Goal: Task Accomplishment & Management: Manage account settings

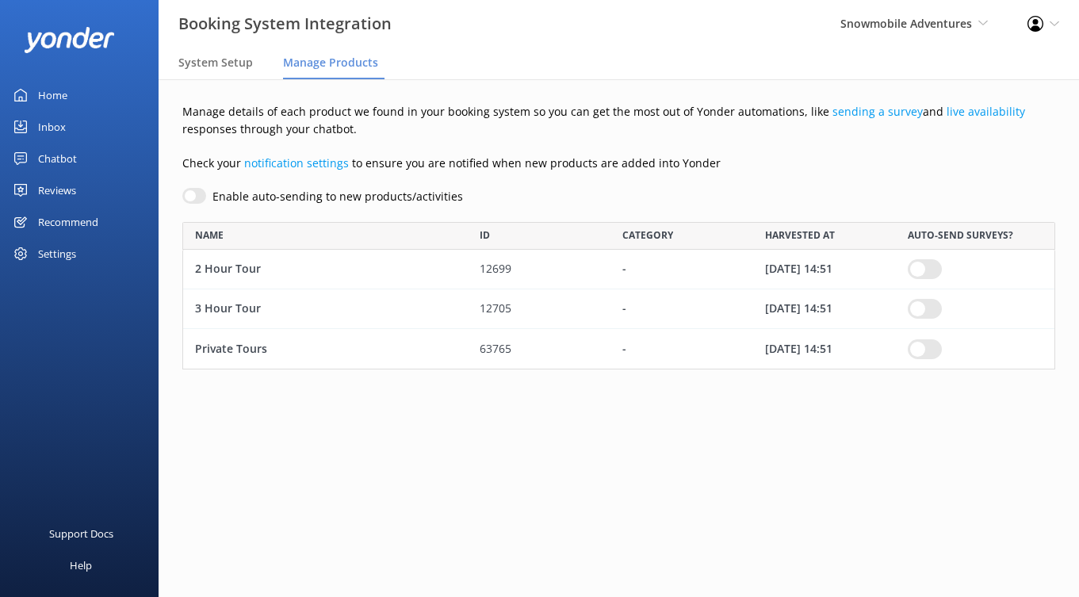
scroll to position [147, 873]
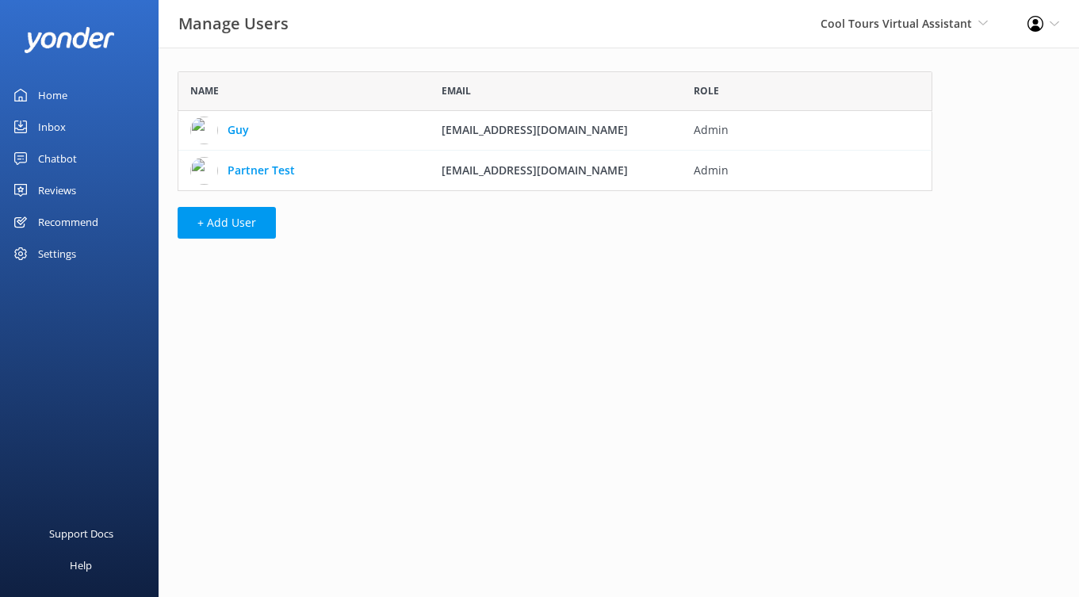
scroll to position [120, 755]
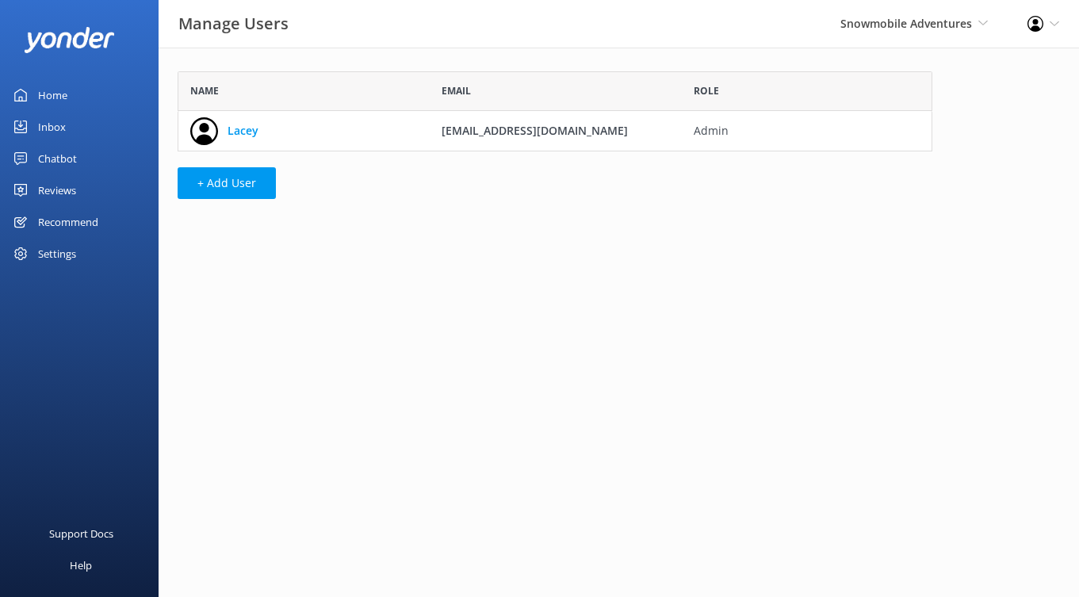
scroll to position [80, 755]
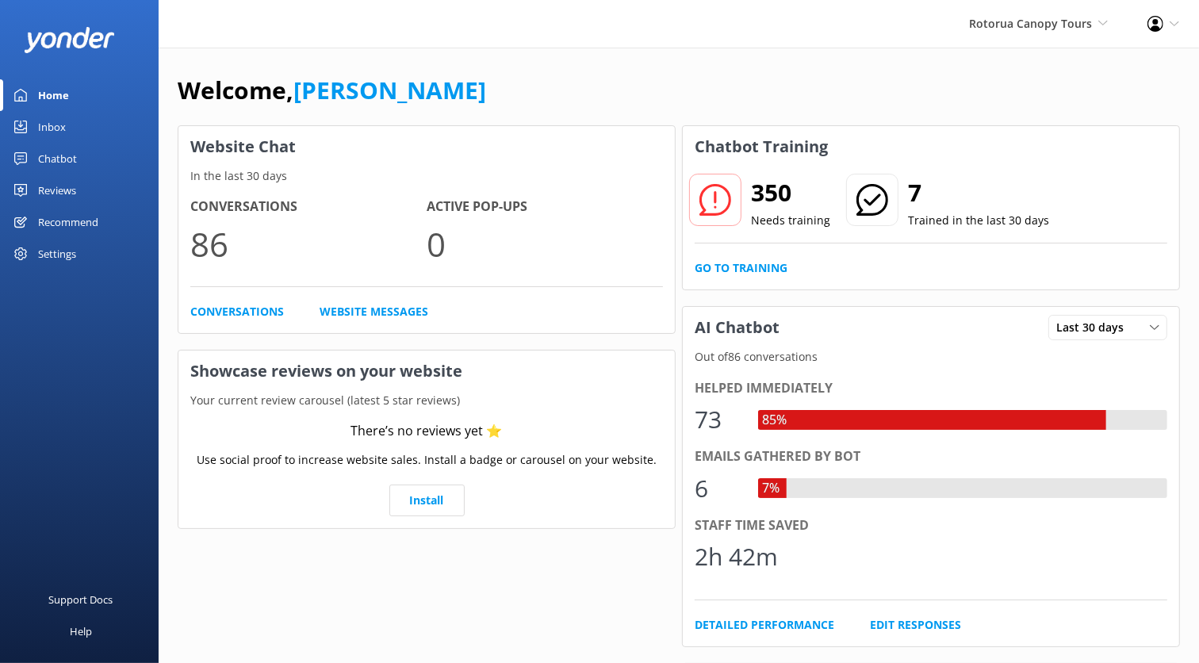
click at [62, 156] on div "Chatbot" at bounding box center [57, 159] width 39 height 32
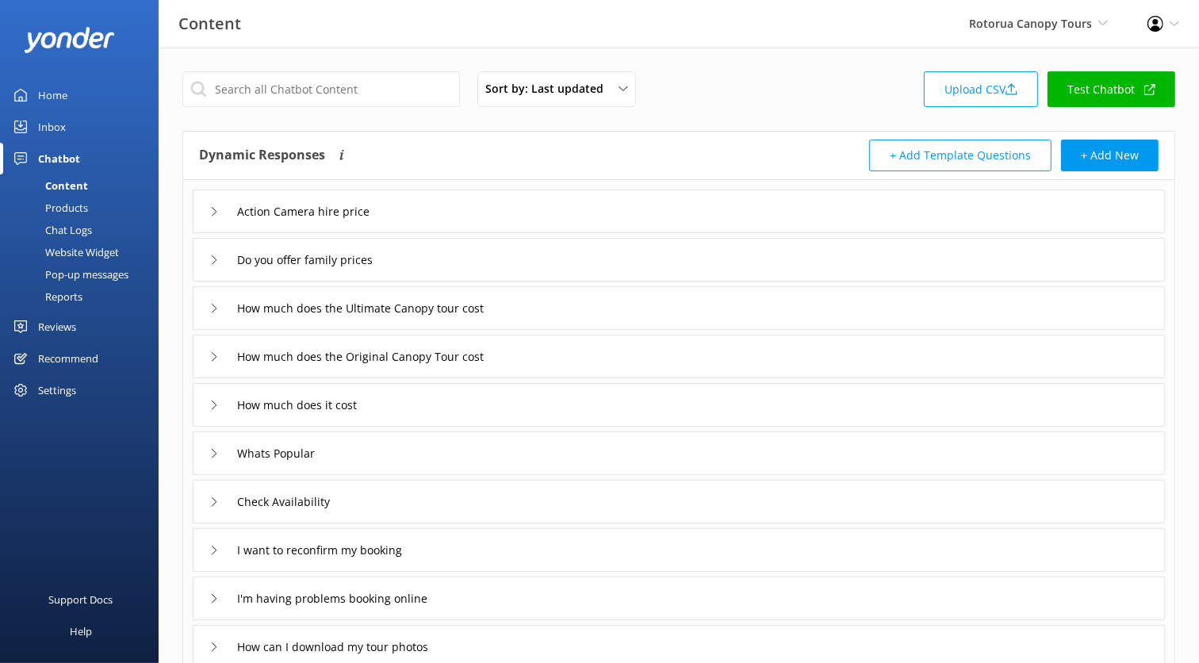
click at [95, 243] on div "Website Widget" at bounding box center [64, 252] width 109 height 22
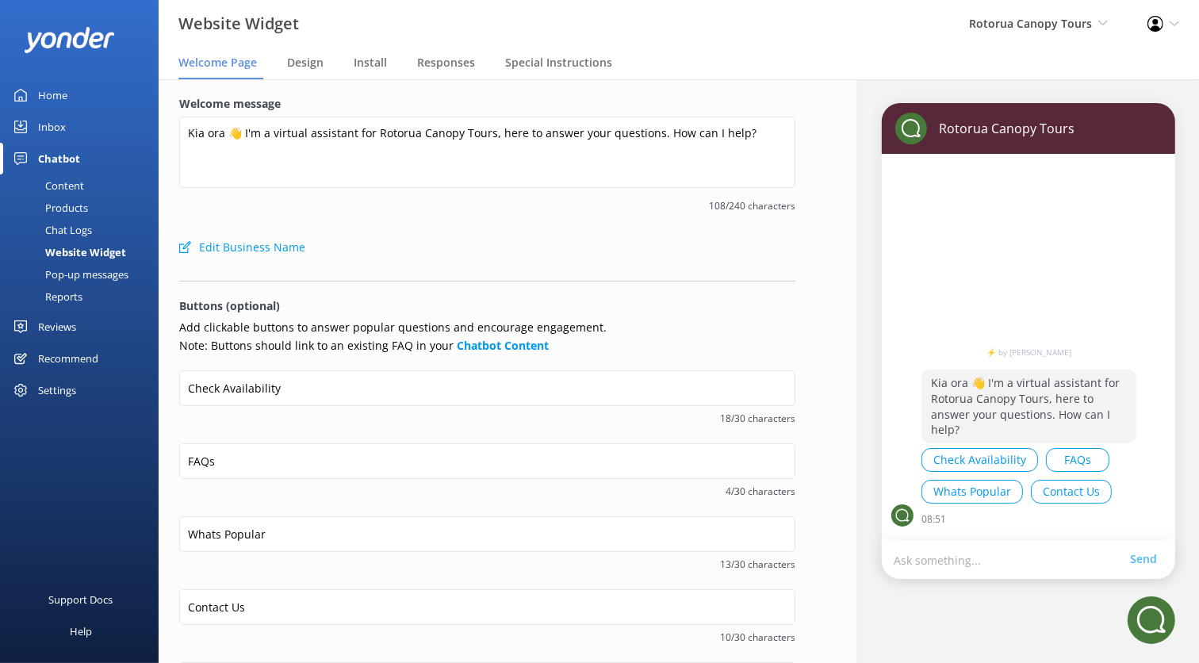
click at [76, 181] on div "Content" at bounding box center [47, 185] width 75 height 22
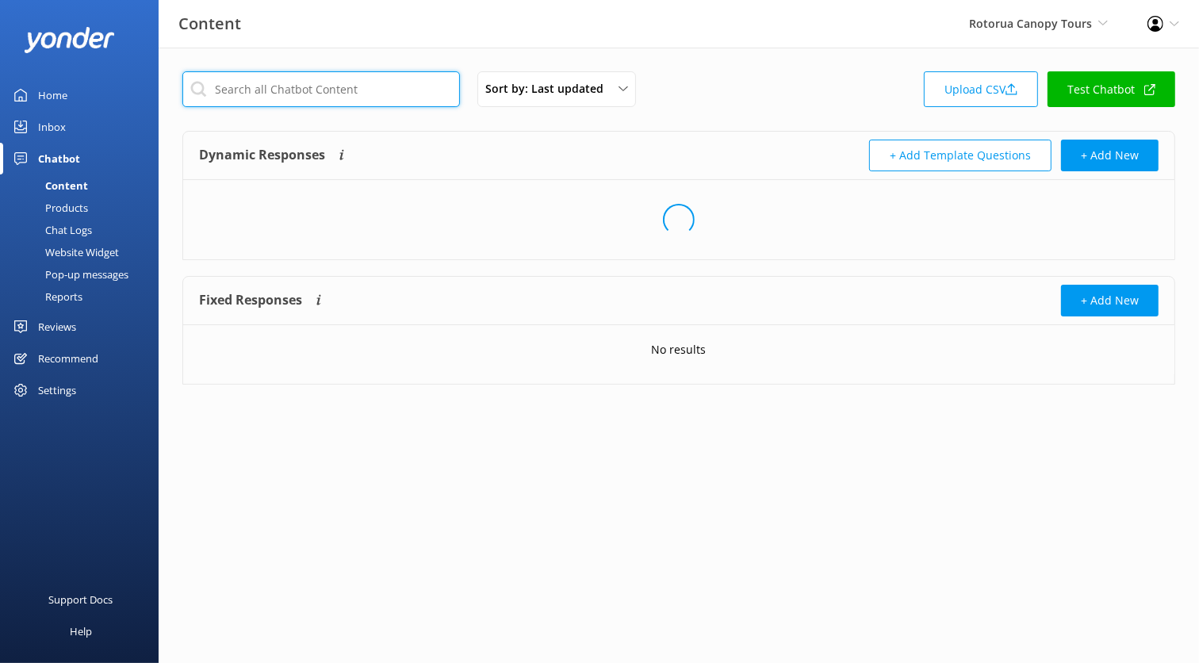
click at [312, 93] on input "text" at bounding box center [320, 89] width 277 height 36
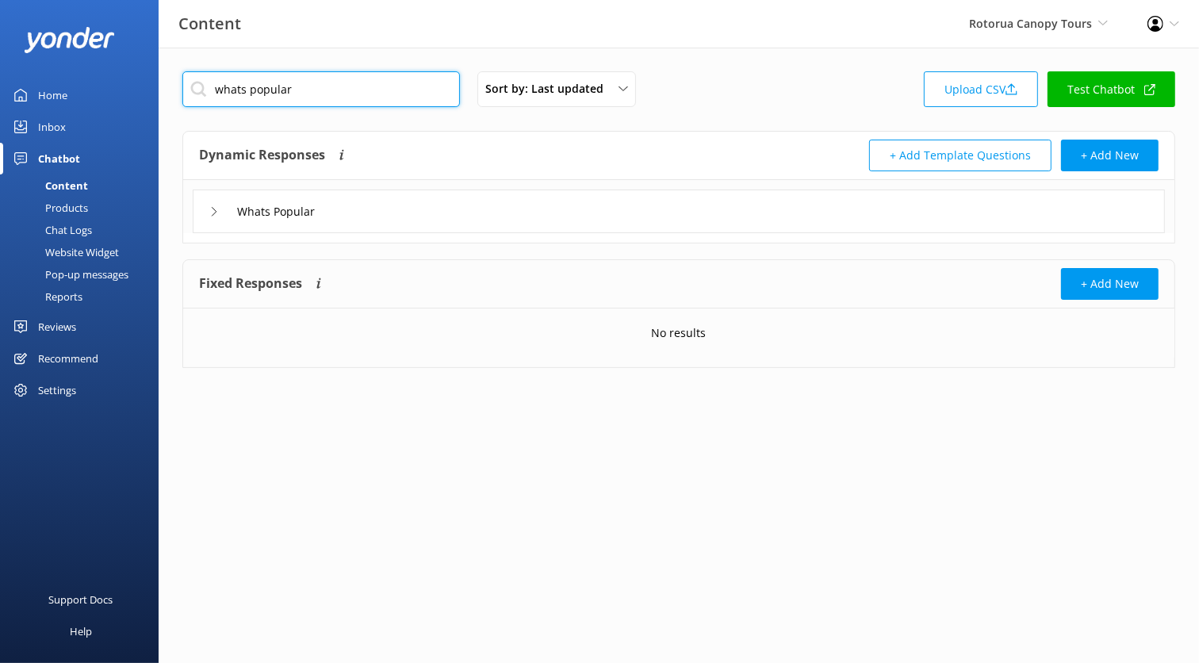
type input "whats popular"
click at [404, 220] on div "Whats Popular" at bounding box center [679, 211] width 972 height 44
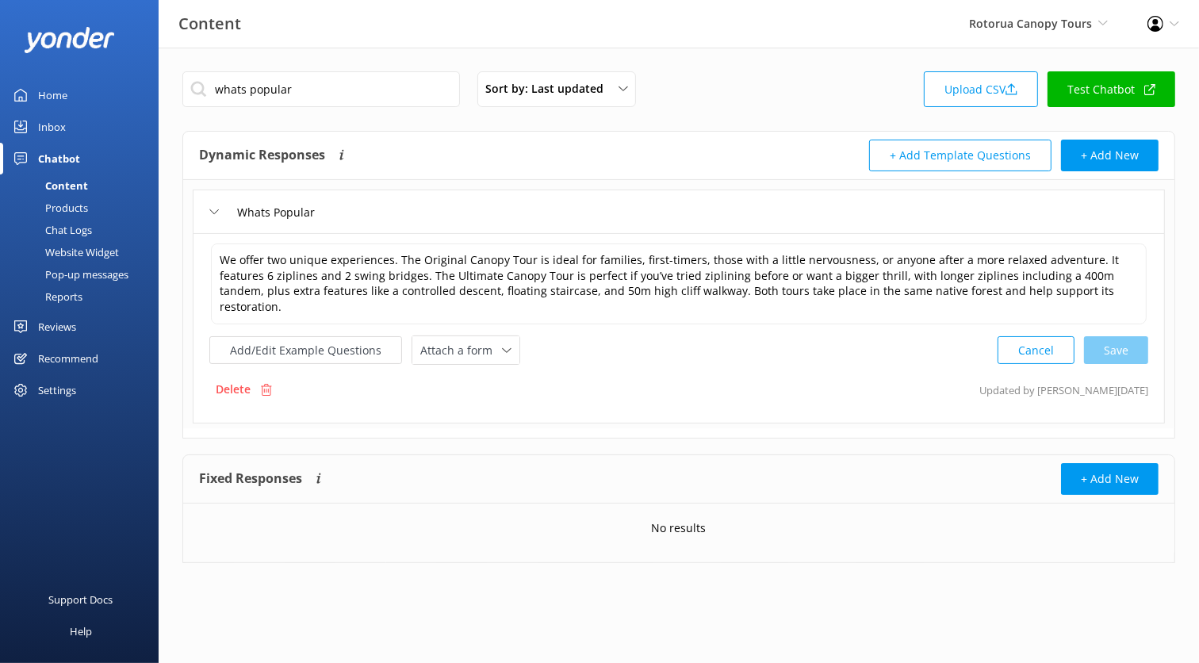
click at [76, 202] on div "Products" at bounding box center [49, 208] width 78 height 22
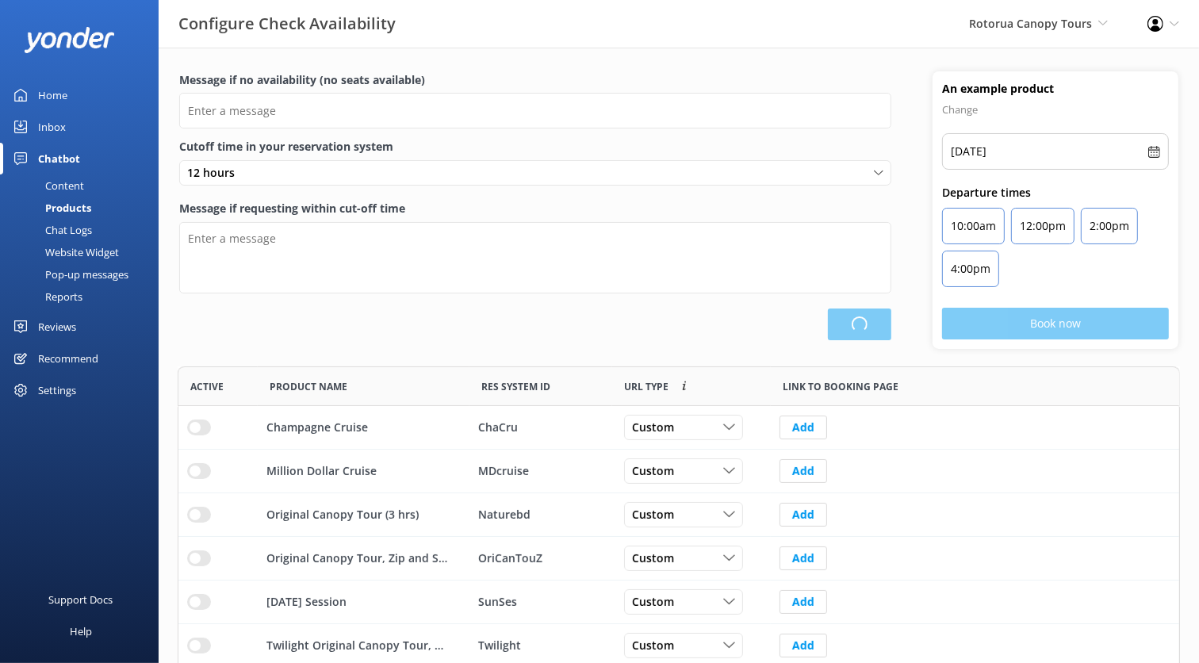
scroll to position [388, 1001]
type input "There are no seats available, please check an alternative day"
type textarea "Our online booking system closes {hours} prior to departure. Please contact us …"
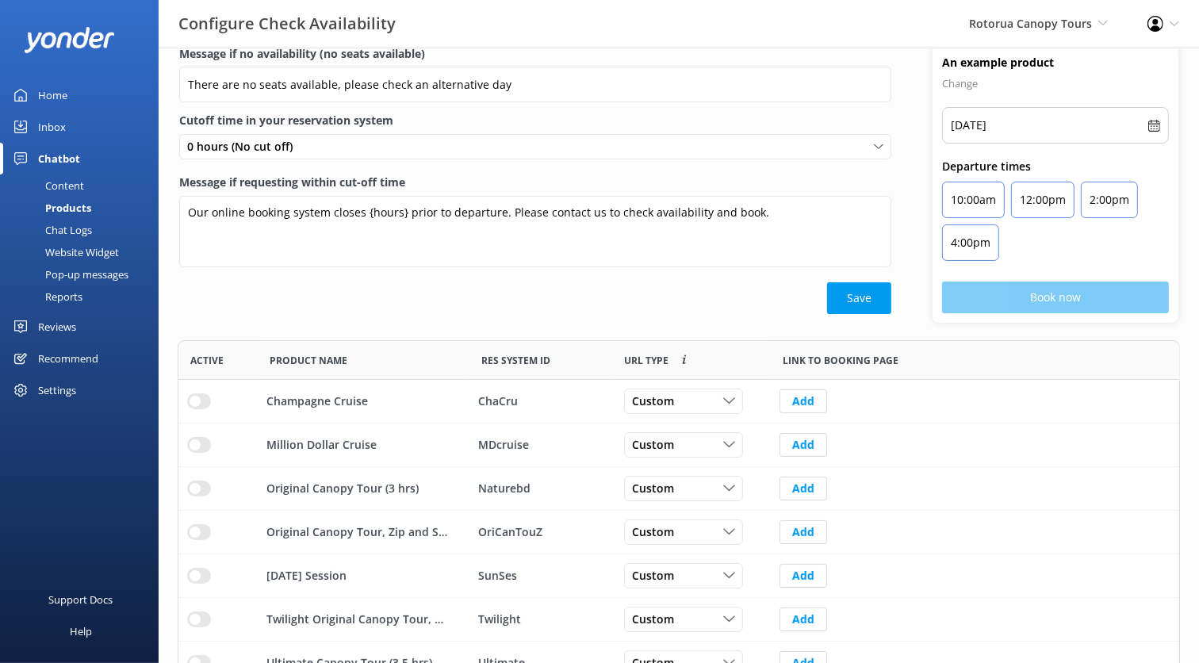
scroll to position [0, 0]
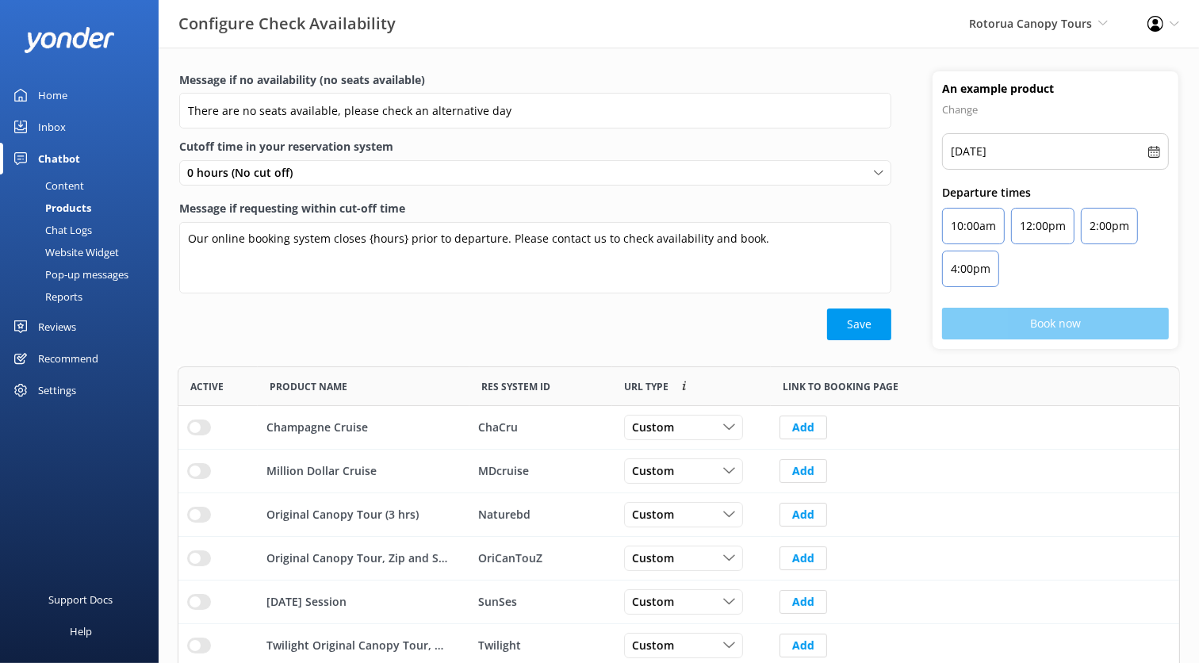
click at [46, 382] on div "Settings" at bounding box center [57, 390] width 38 height 32
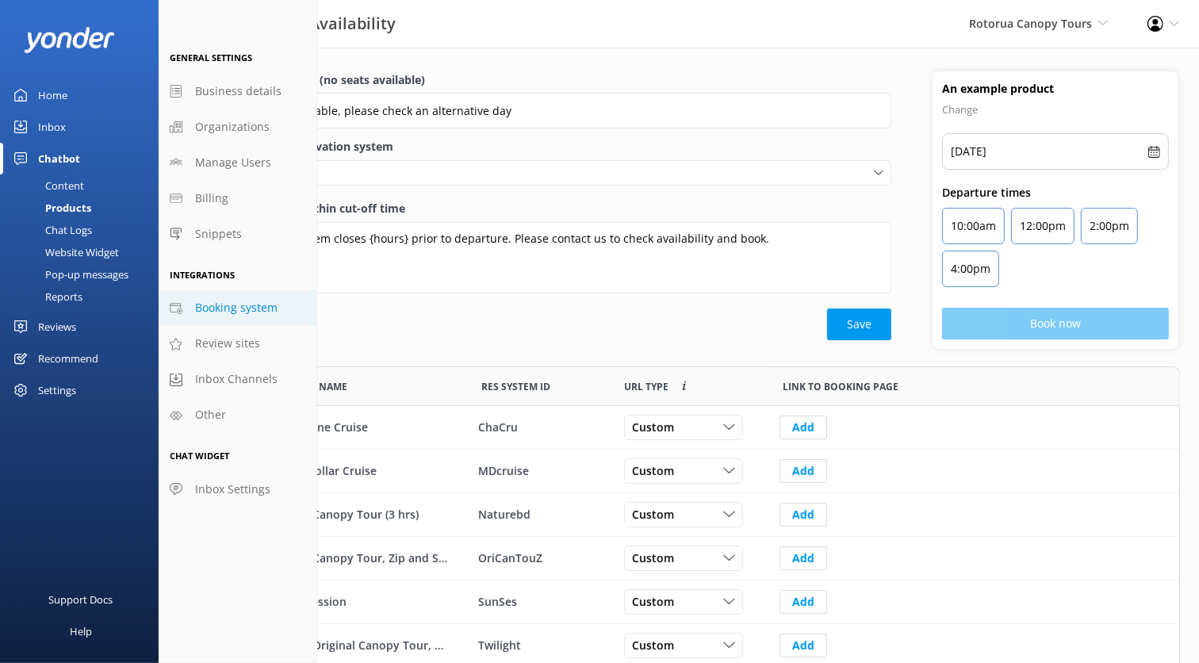
click at [233, 304] on span "Booking system" at bounding box center [236, 307] width 82 height 17
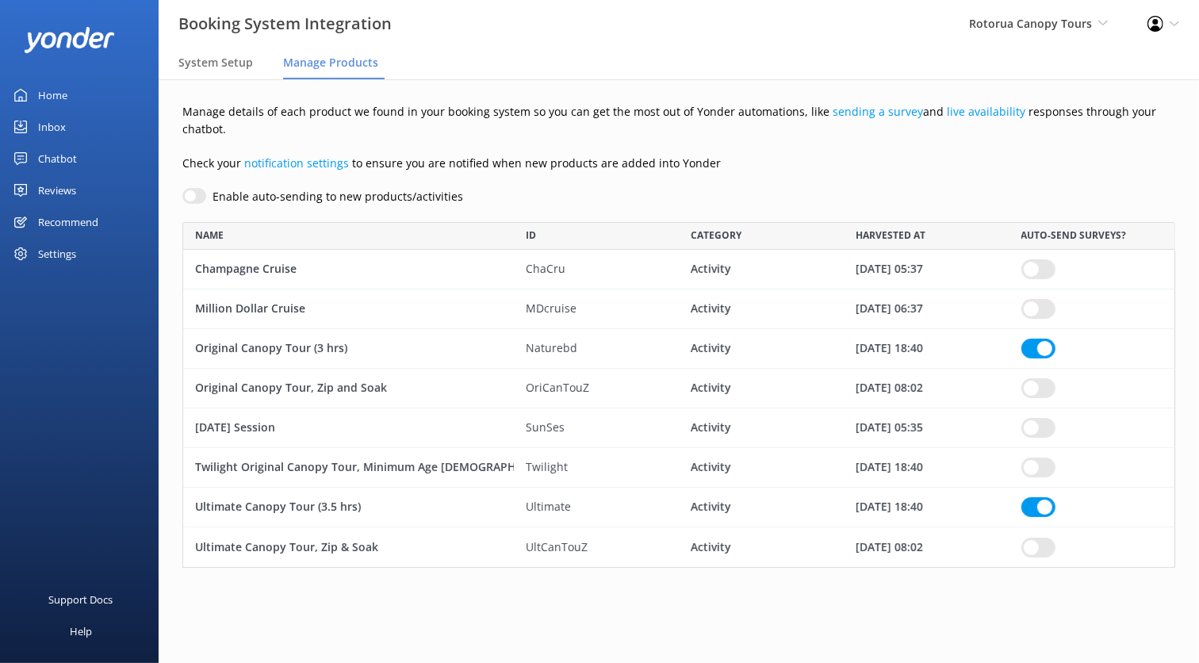
scroll to position [345, 992]
click at [216, 71] on div "System Setup" at bounding box center [218, 64] width 81 height 32
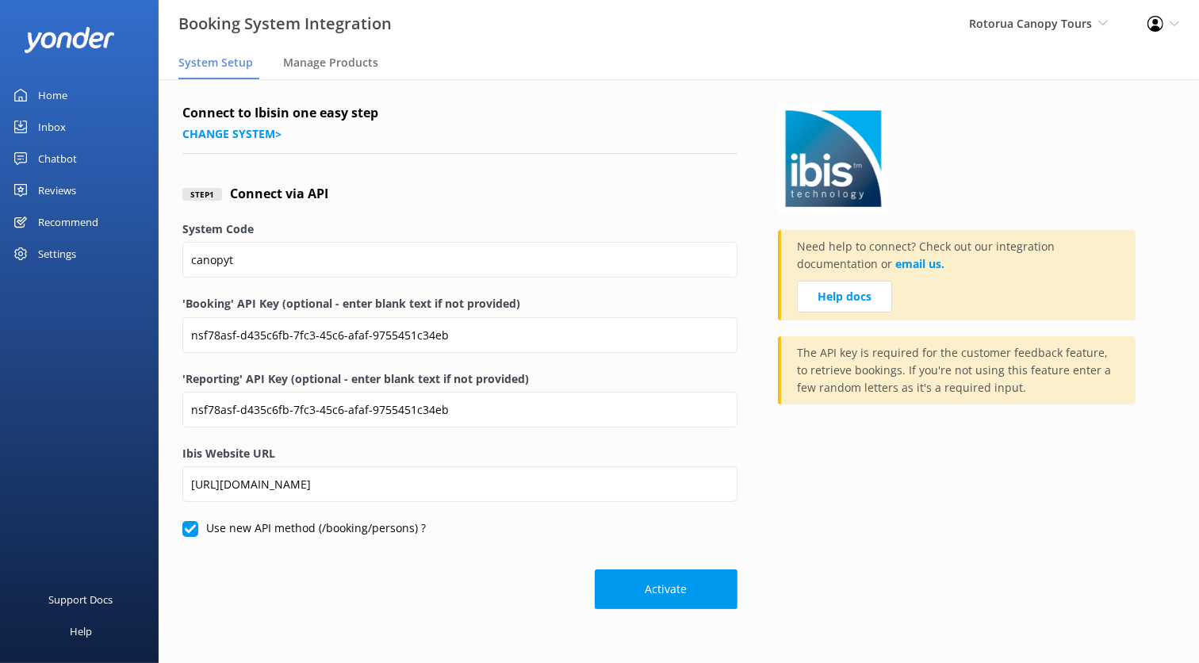
click at [57, 92] on div "Home" at bounding box center [52, 95] width 29 height 32
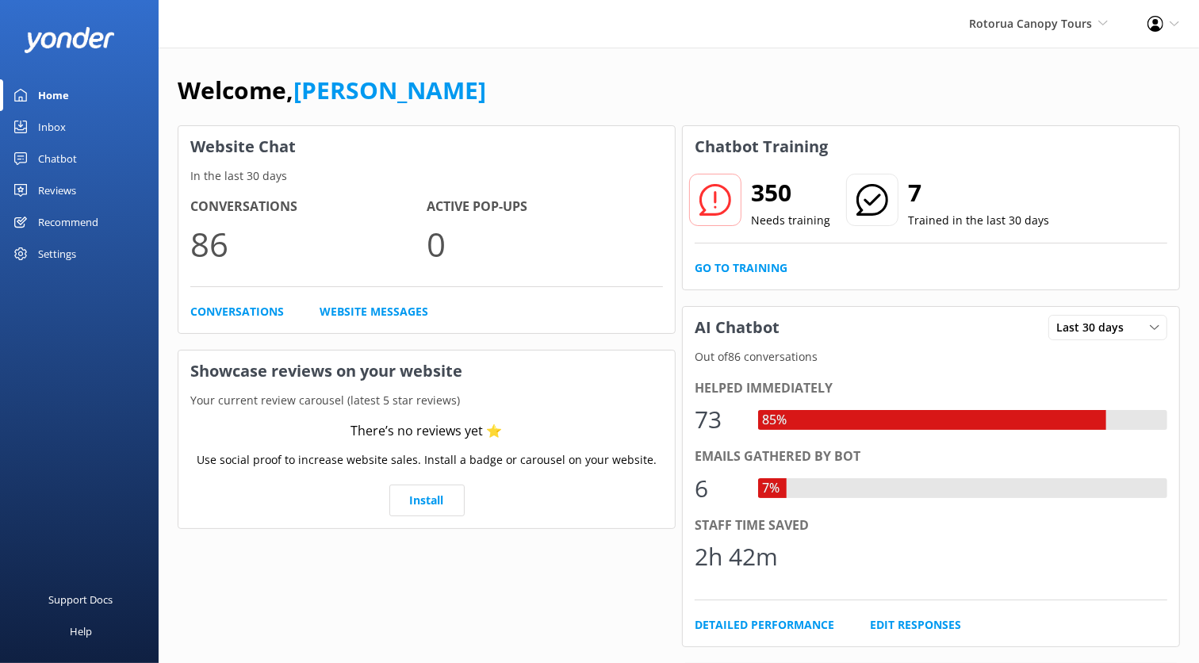
click at [62, 160] on div "Chatbot" at bounding box center [57, 159] width 39 height 32
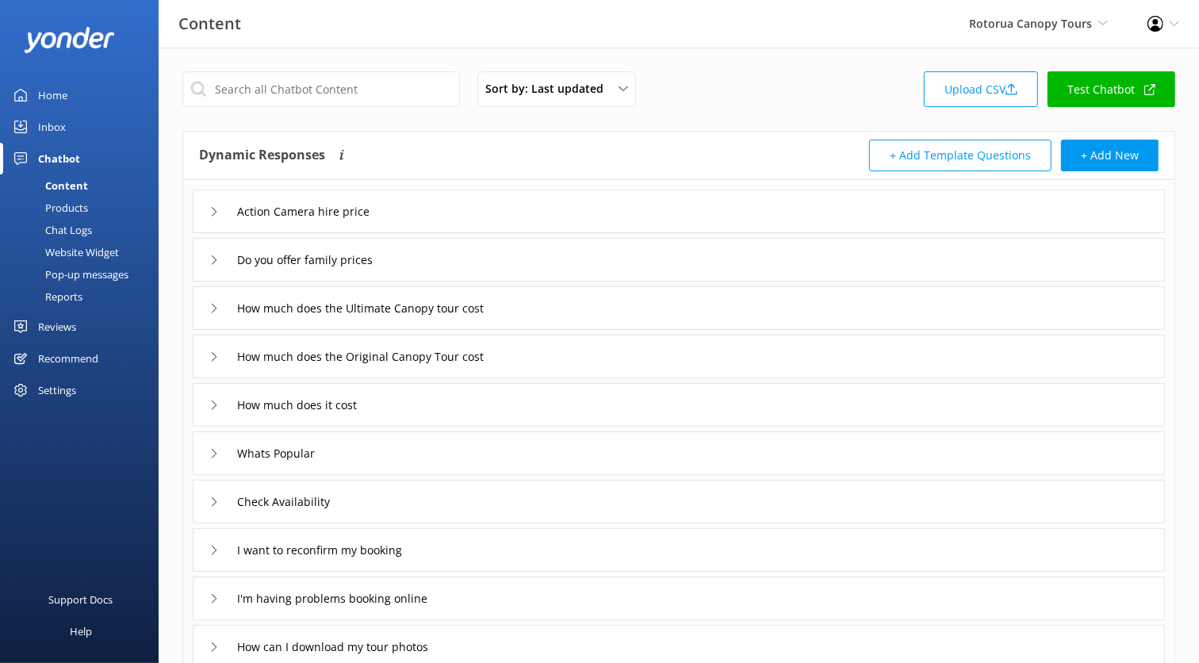
click at [78, 211] on div "Products" at bounding box center [49, 208] width 78 height 22
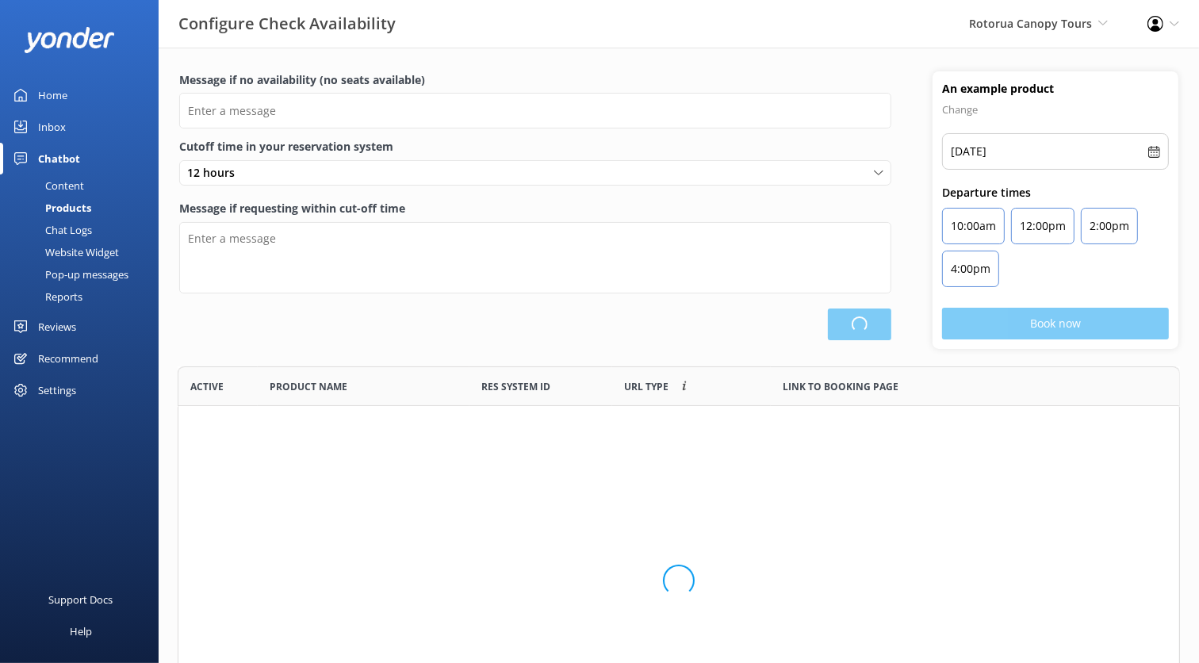
scroll to position [388, 1001]
type input "There are no seats available, please check an alternative day"
type textarea "Our online booking system closes {hours} prior to departure. Please contact us …"
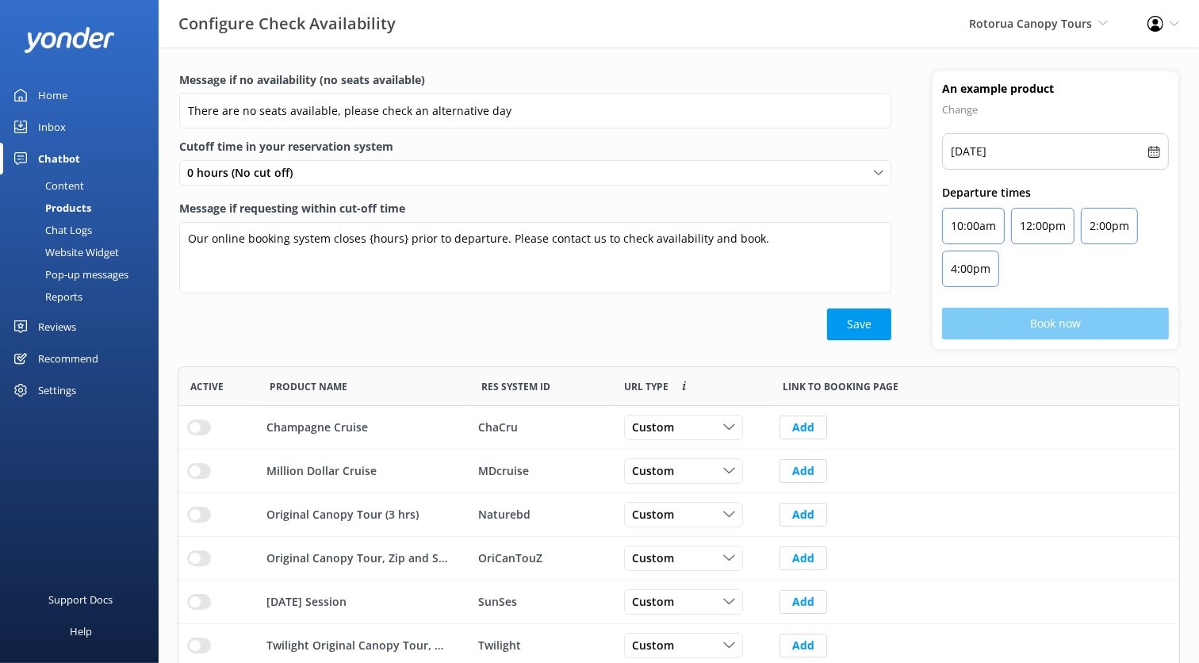
scroll to position [90, 0]
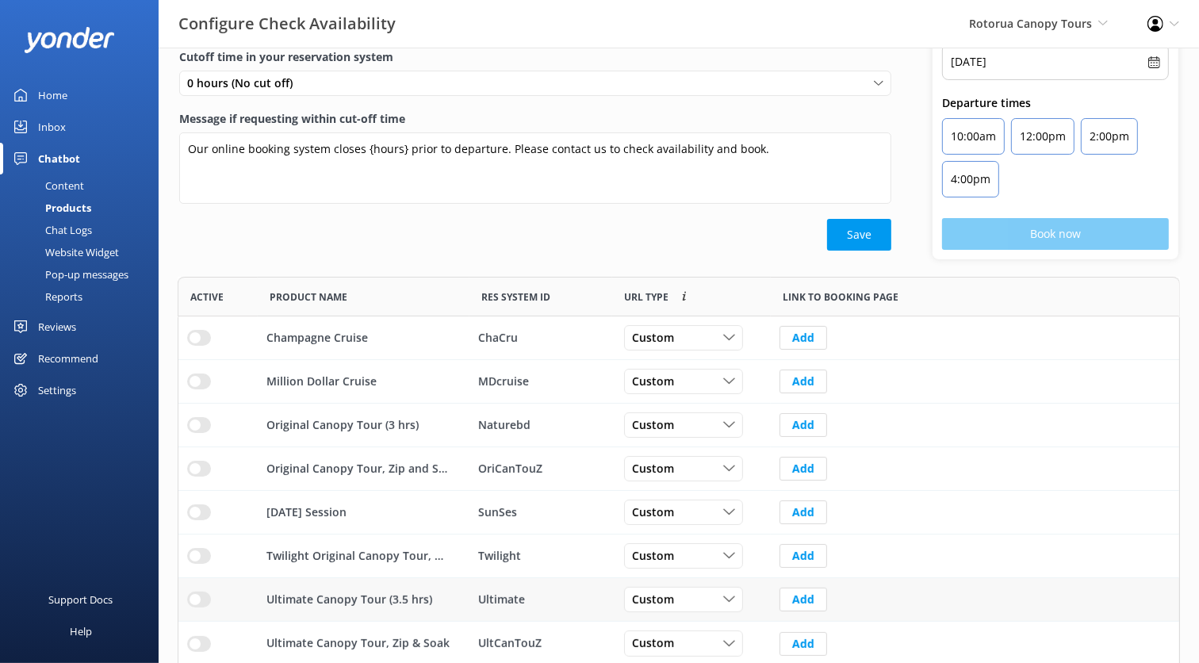
click at [194, 593] on input "row" at bounding box center [199, 599] width 24 height 16
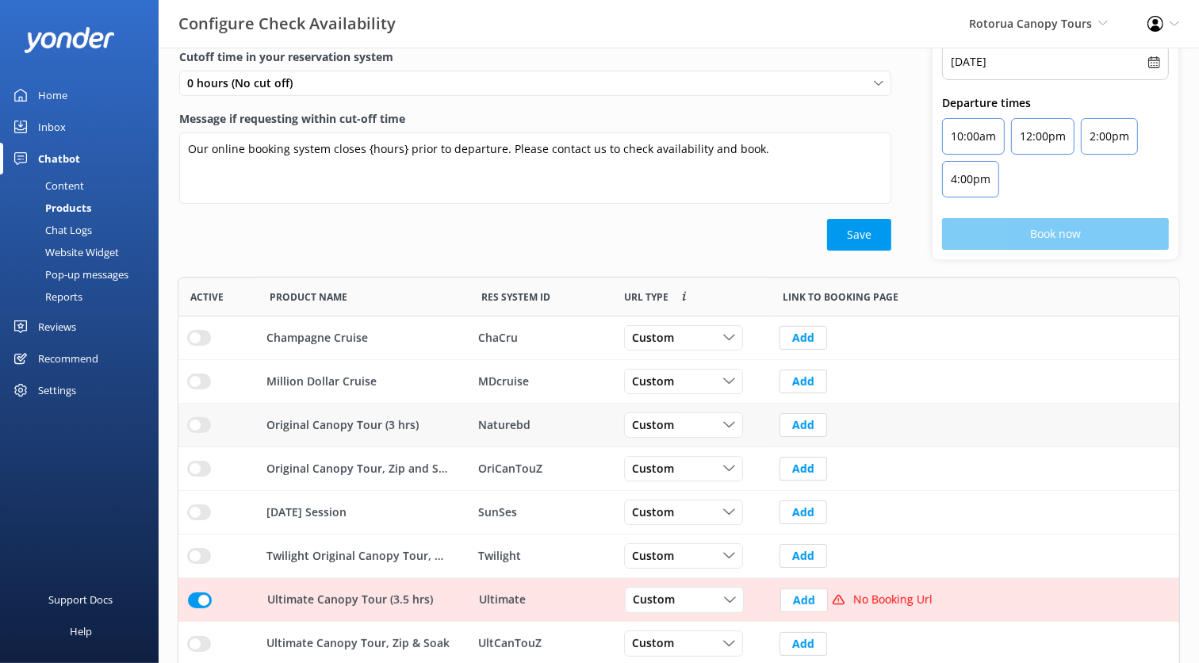
click at [203, 422] on input "row" at bounding box center [199, 425] width 24 height 16
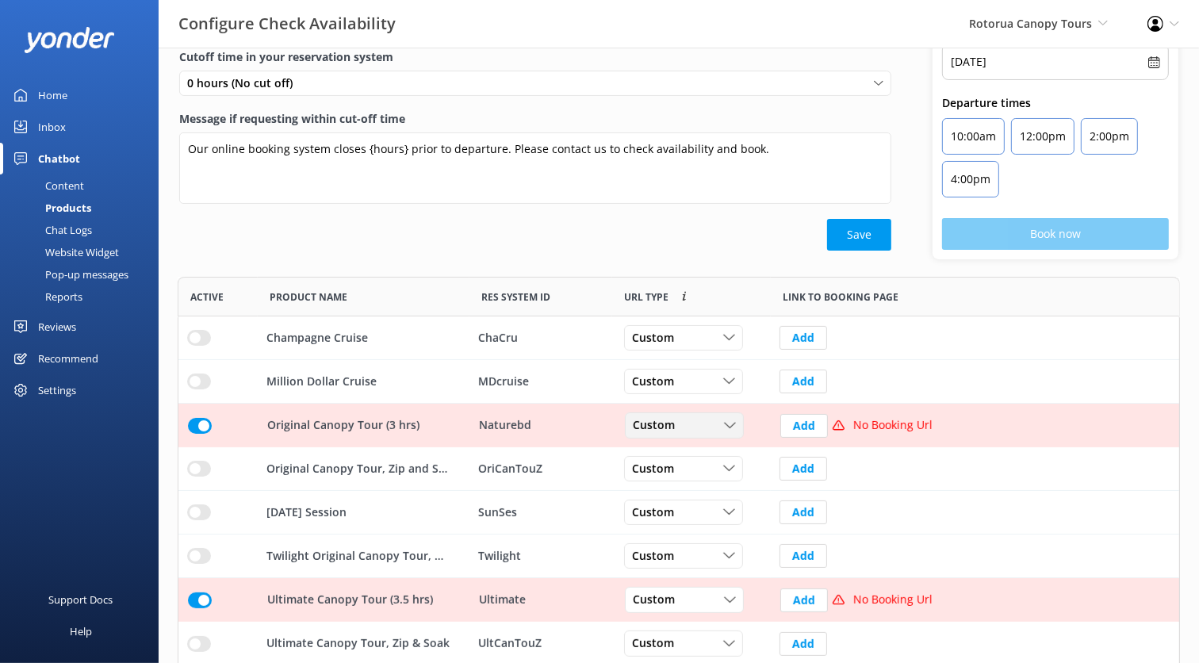
click at [668, 422] on span "Custom" at bounding box center [659, 425] width 52 height 17
click at [667, 484] on div "Dynamic" at bounding box center [653, 490] width 40 height 16
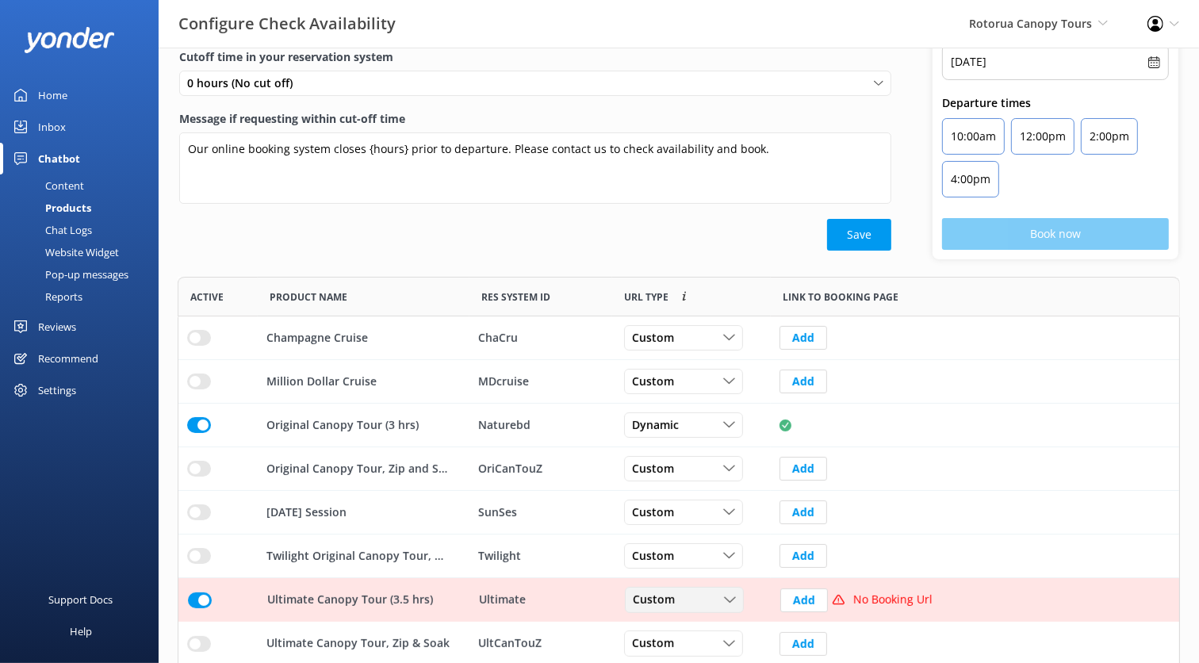
click at [678, 595] on span "Custom" at bounding box center [659, 599] width 52 height 17
click at [677, 648] on link "Dynamic" at bounding box center [695, 664] width 141 height 32
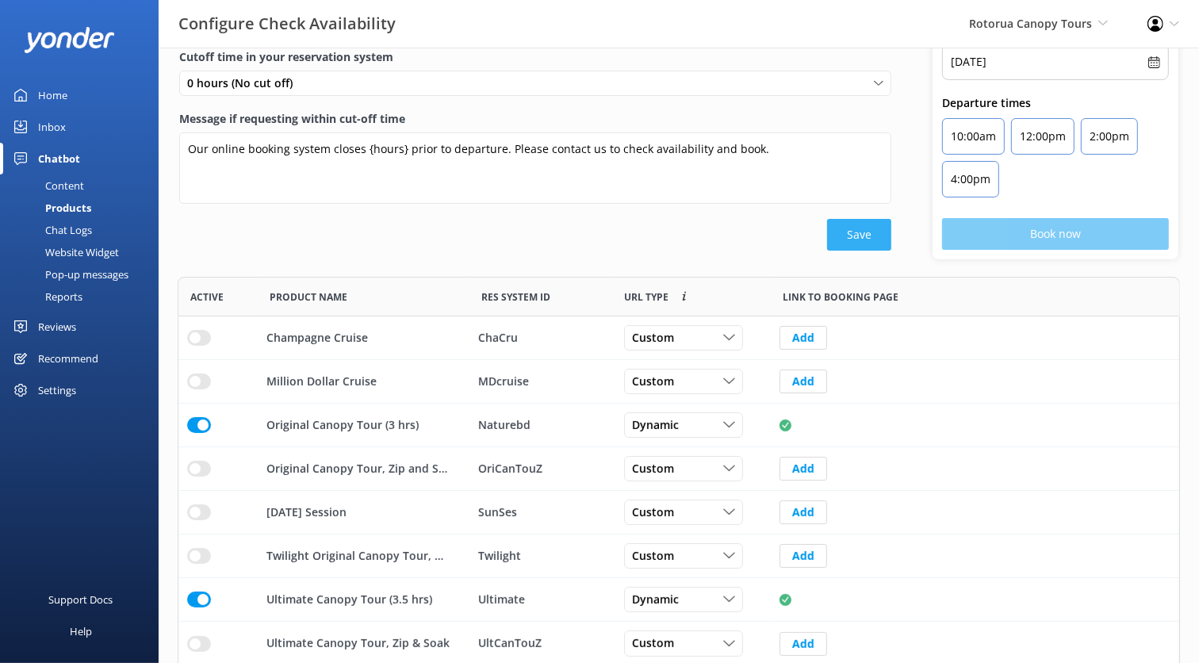
click at [859, 236] on button "Save" at bounding box center [859, 235] width 64 height 32
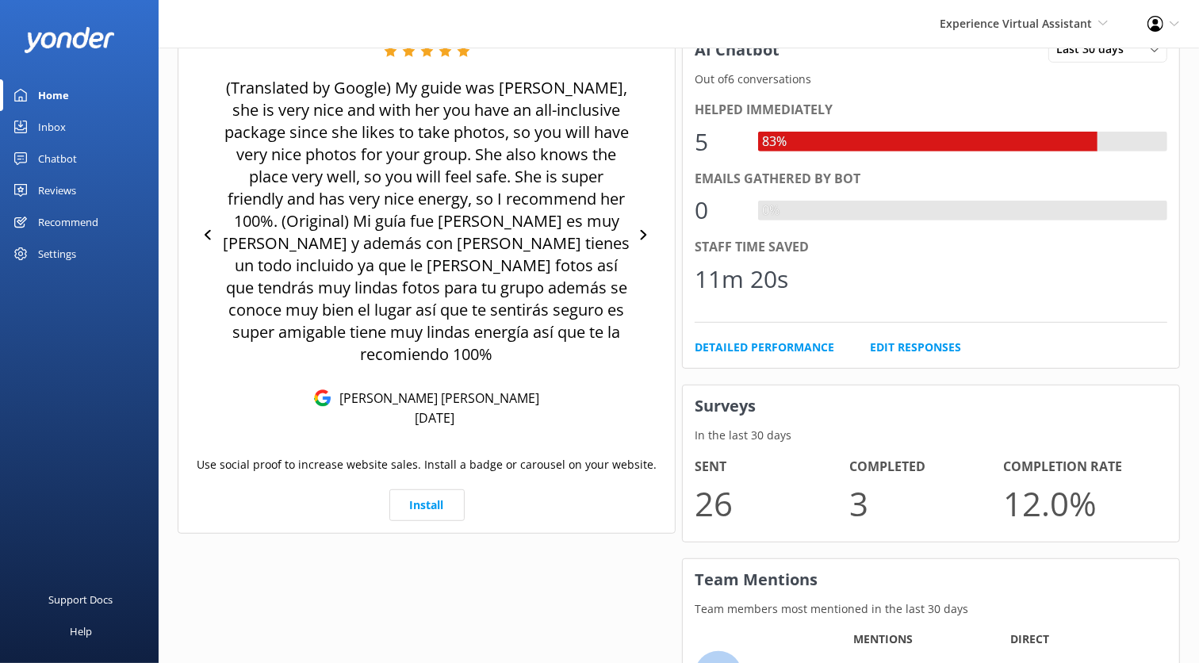
scroll to position [627, 0]
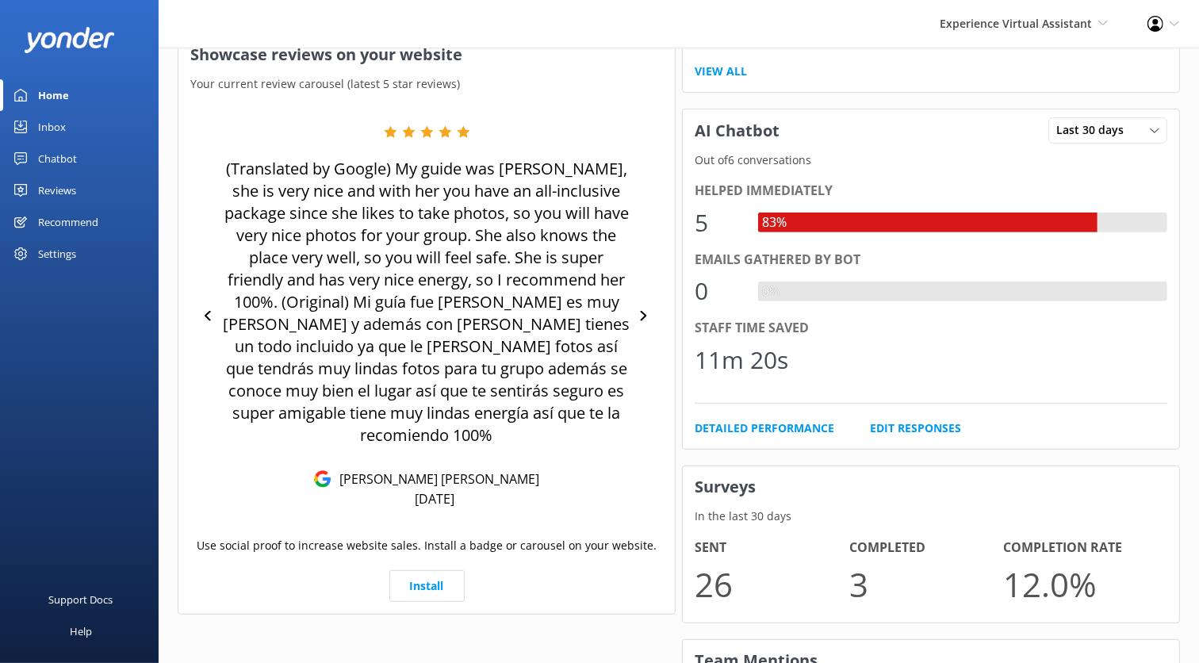
click at [69, 183] on div "Reviews" at bounding box center [57, 190] width 38 height 32
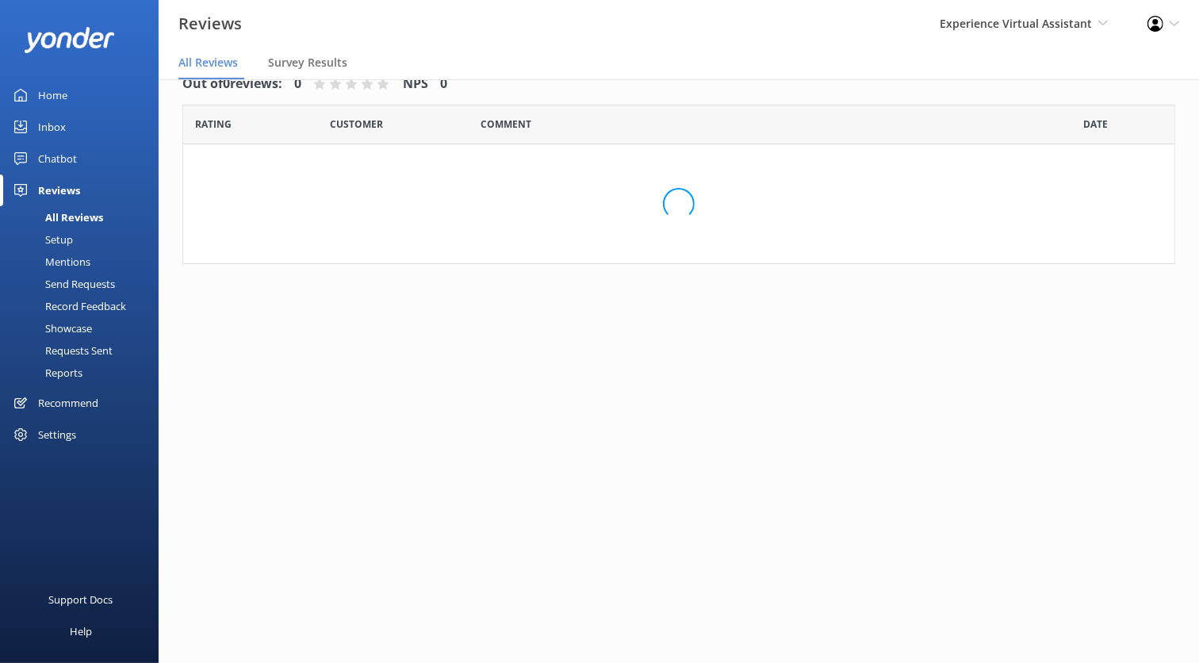
scroll to position [32, 0]
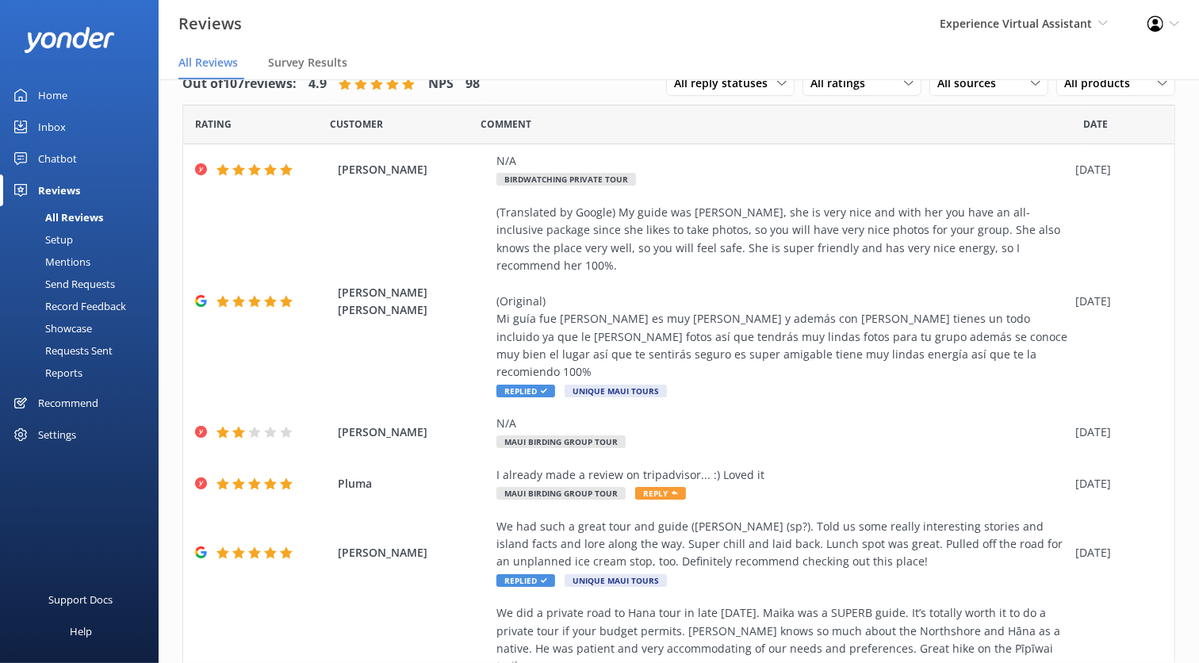
click at [59, 238] on div "Setup" at bounding box center [41, 239] width 63 height 22
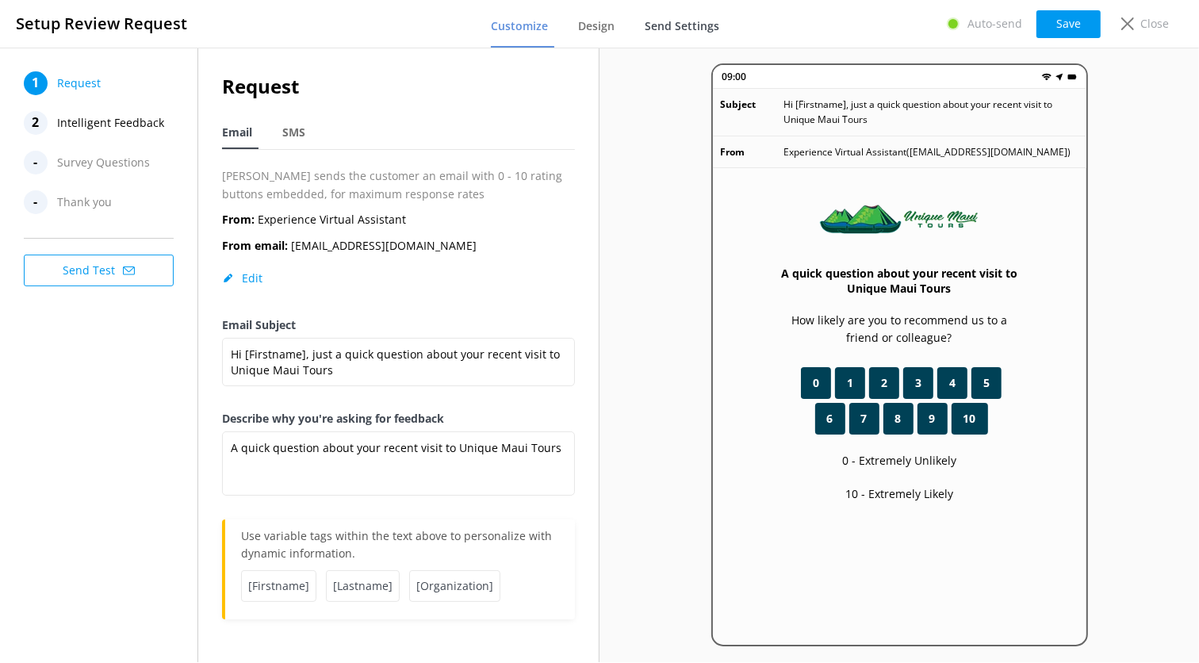
click at [696, 23] on span "Send Settings" at bounding box center [681, 26] width 75 height 16
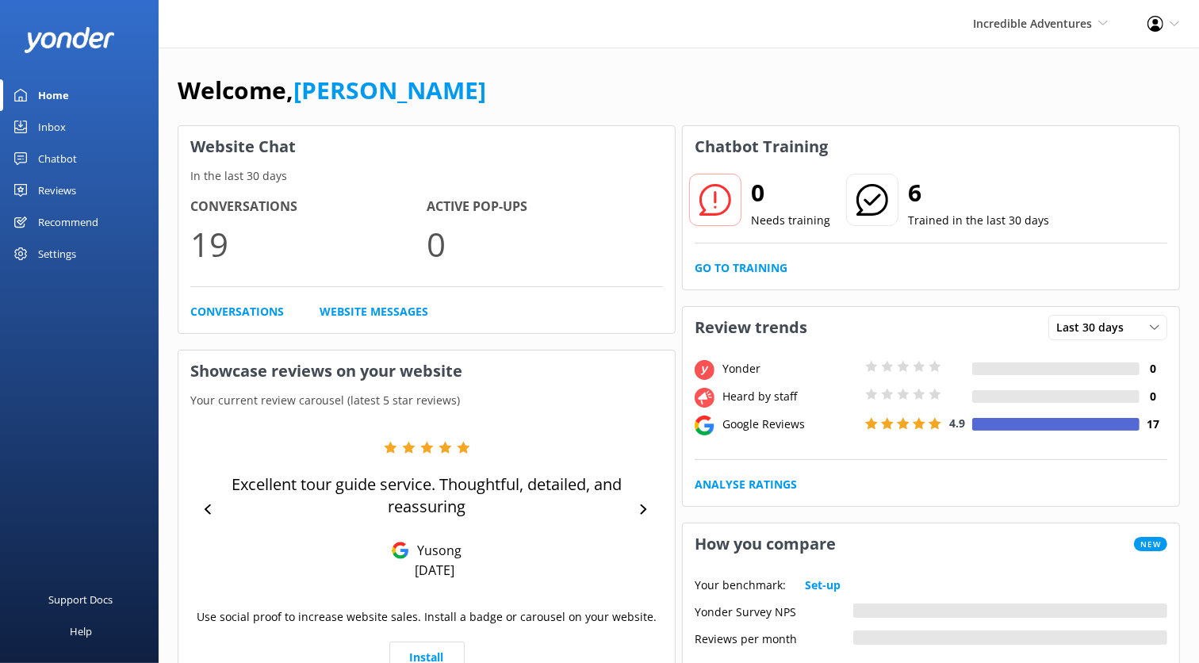
click at [59, 122] on div "Inbox" at bounding box center [52, 127] width 28 height 32
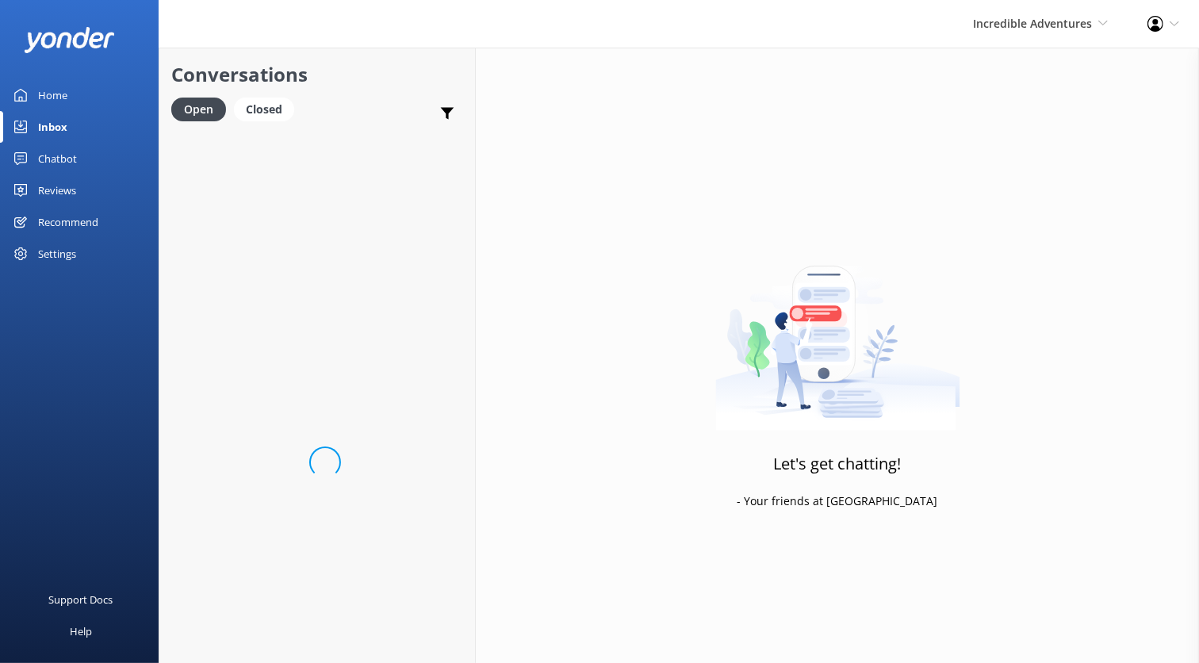
click at [65, 160] on div "Chatbot" at bounding box center [57, 159] width 39 height 32
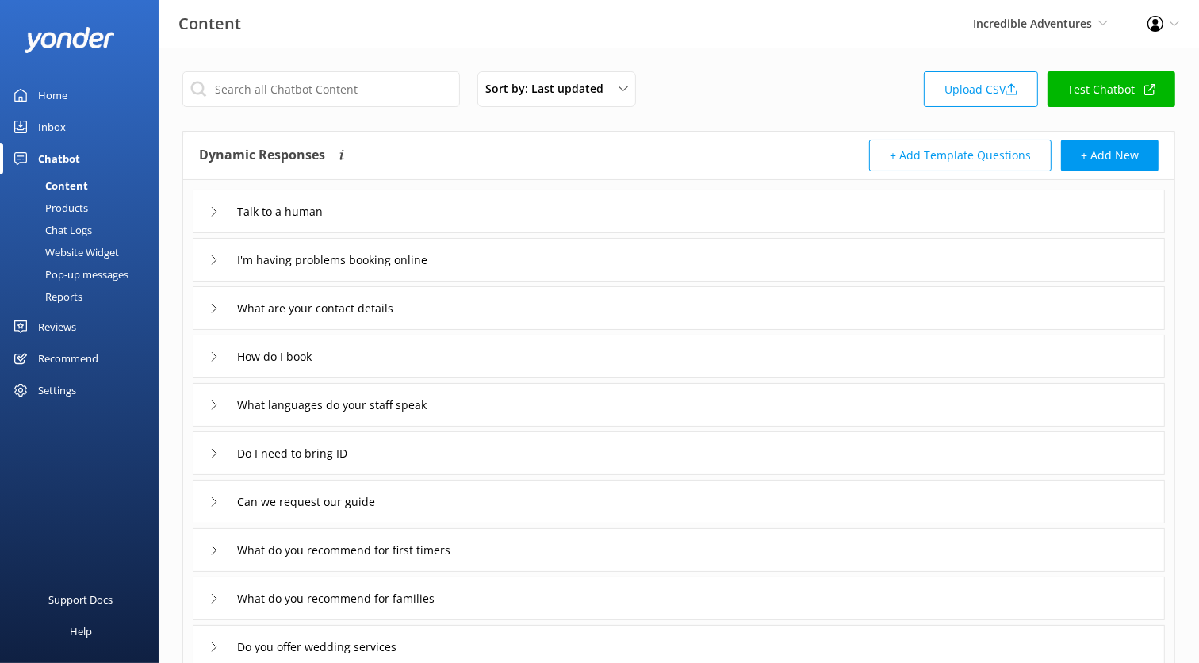
click at [78, 239] on div "Chat Logs" at bounding box center [51, 230] width 82 height 22
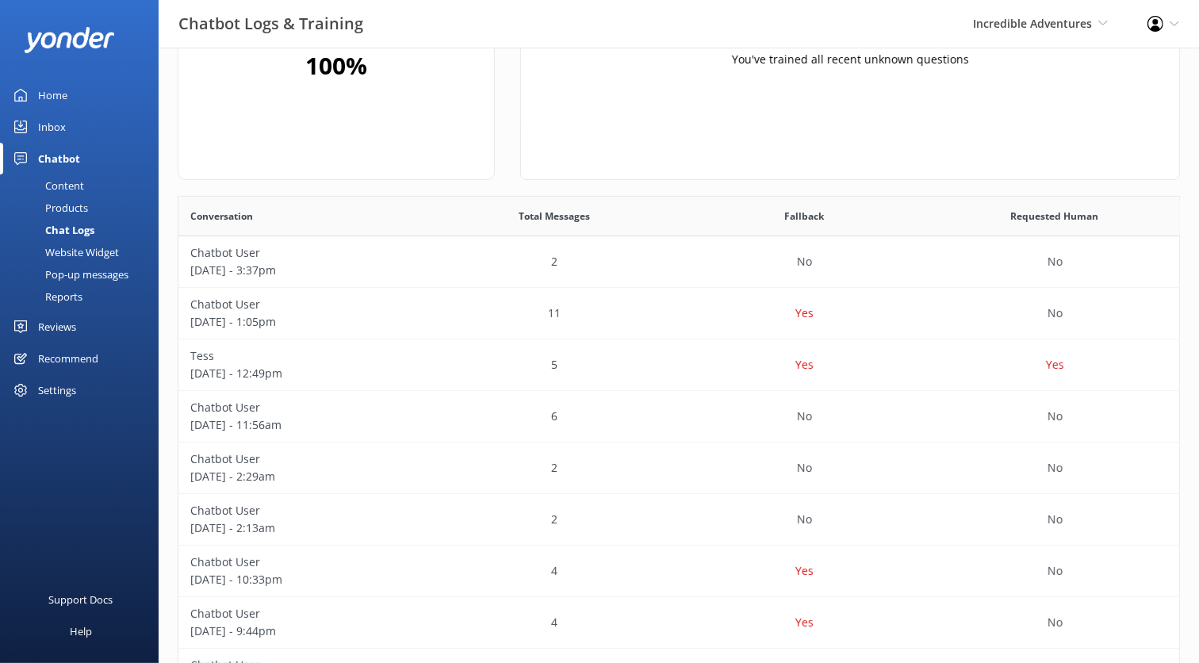
scroll to position [173, 0]
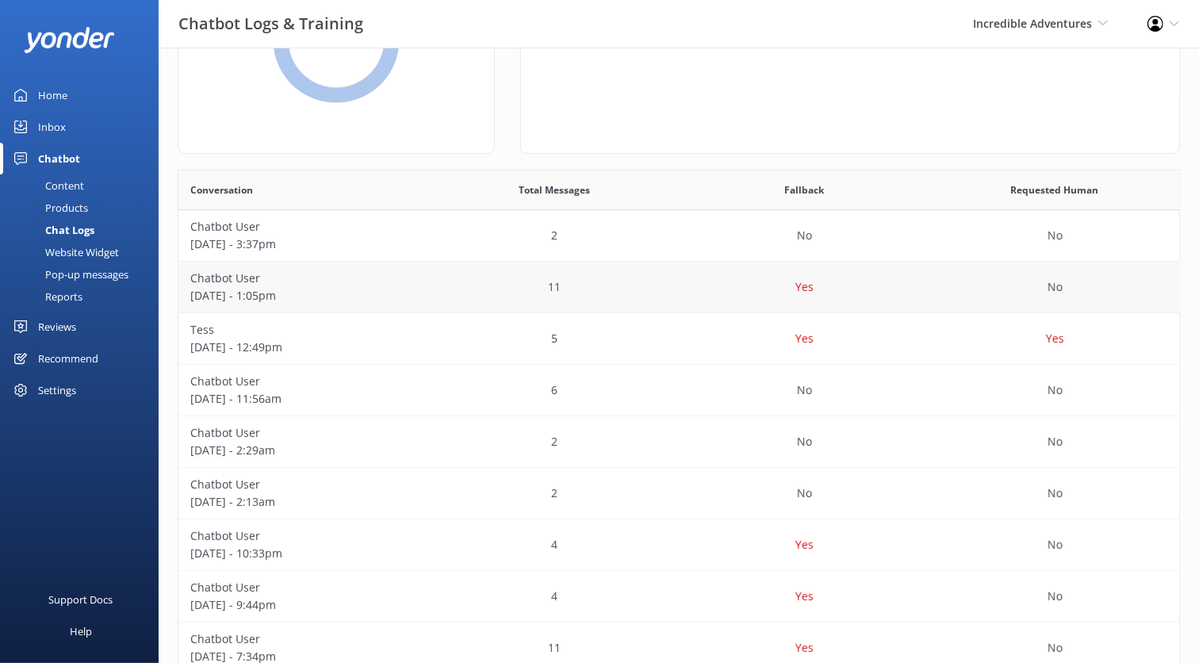
click at [444, 275] on div "11" at bounding box center [554, 288] width 250 height 52
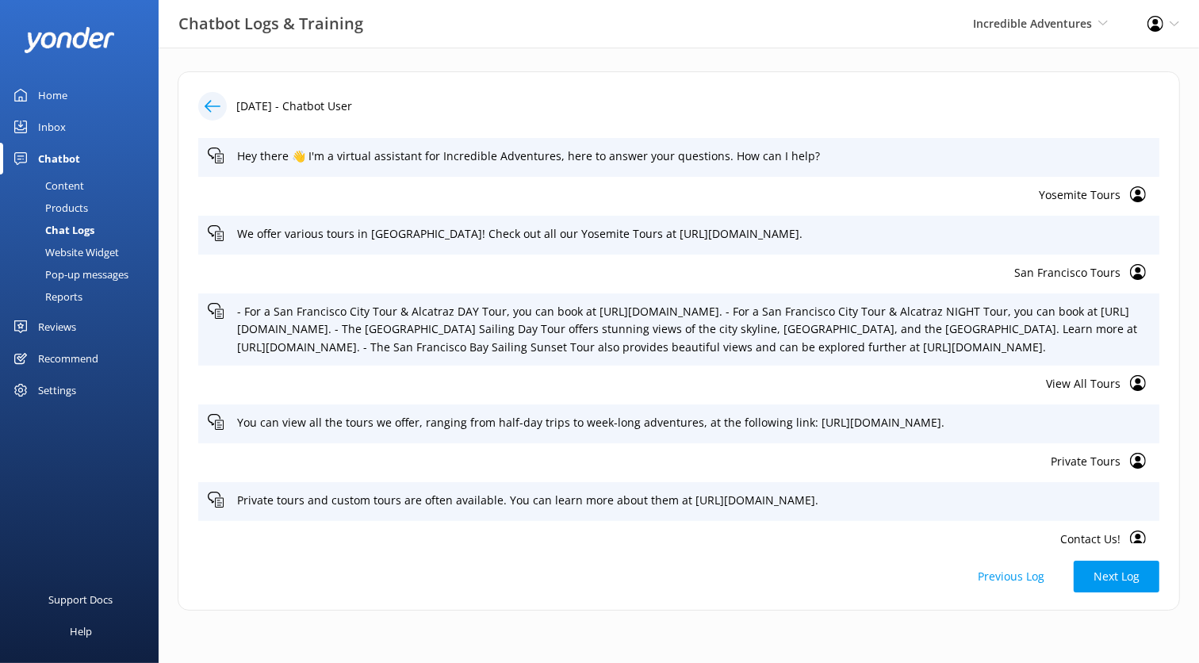
click at [213, 103] on icon at bounding box center [213, 106] width 16 height 16
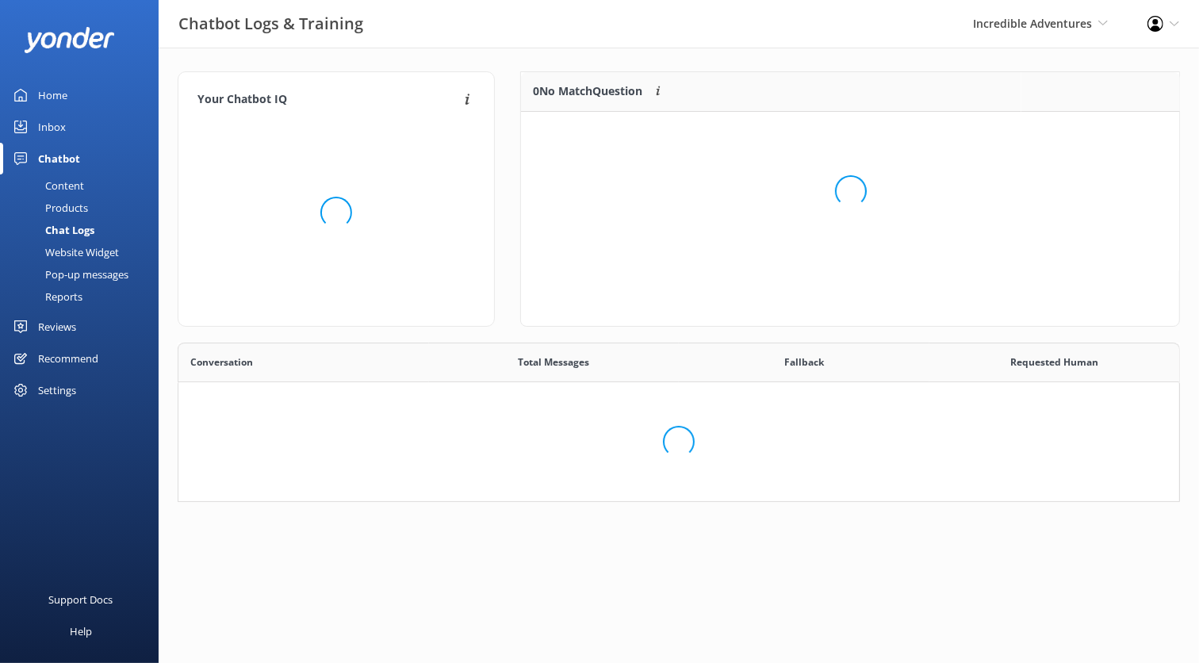
scroll to position [555, 1000]
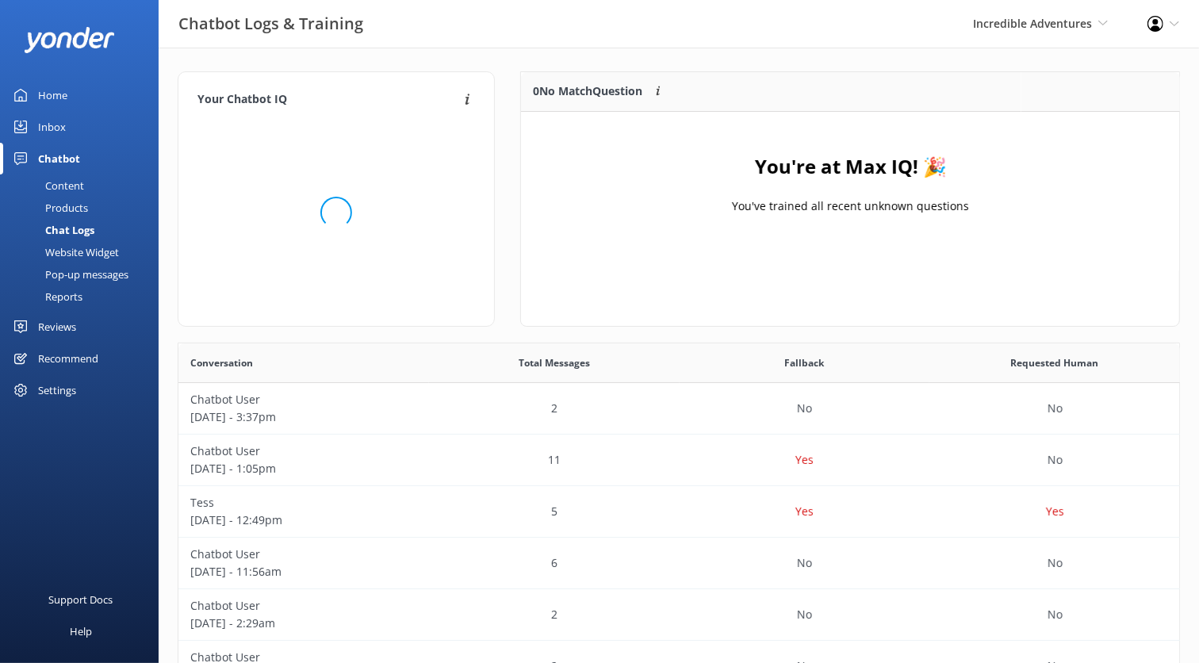
click at [67, 106] on link "Home" at bounding box center [79, 95] width 159 height 32
